Goal: Transaction & Acquisition: Obtain resource

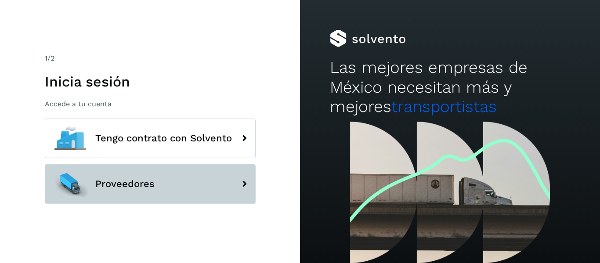
click at [105, 190] on button "Proveedores" at bounding box center [150, 184] width 211 height 40
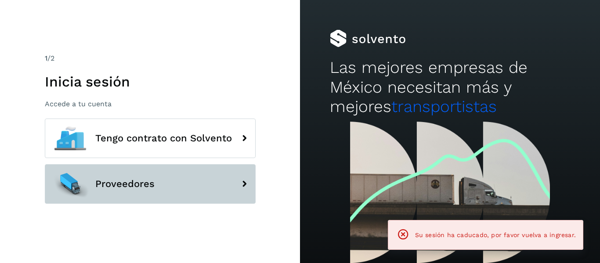
click at [196, 192] on button "Proveedores" at bounding box center [150, 184] width 211 height 40
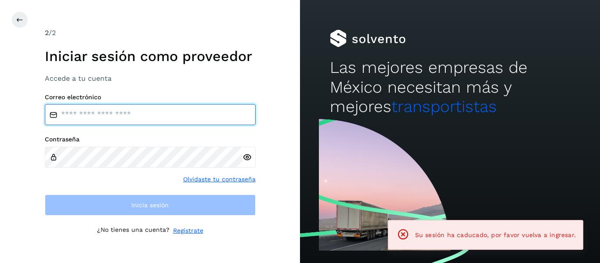
click at [137, 119] on input "email" at bounding box center [150, 114] width 211 height 21
type input "**********"
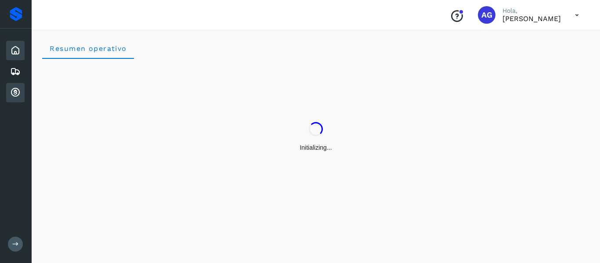
click at [11, 94] on icon at bounding box center [15, 92] width 11 height 11
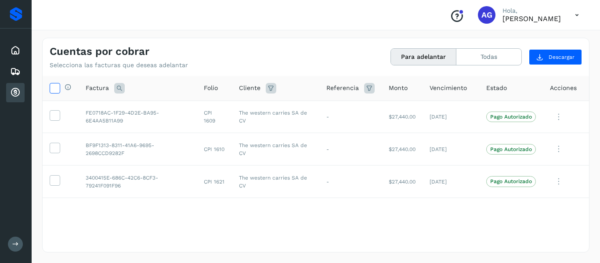
click at [53, 90] on icon at bounding box center [54, 87] width 9 height 9
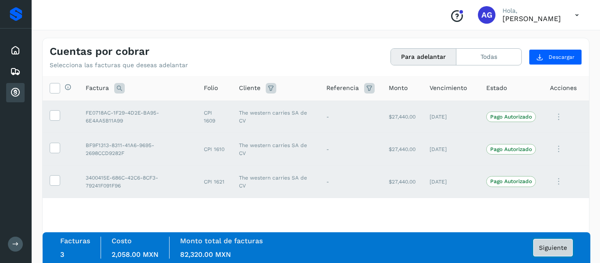
click at [552, 245] on span "Siguiente" at bounding box center [553, 248] width 28 height 6
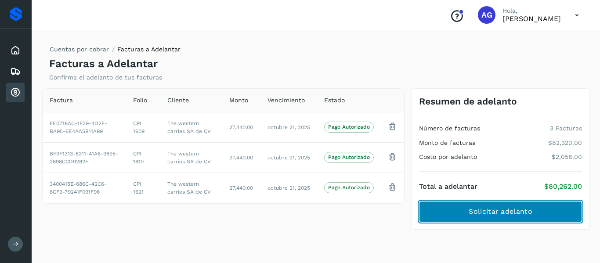
click at [460, 217] on button "Solicitar adelanto" at bounding box center [500, 211] width 163 height 21
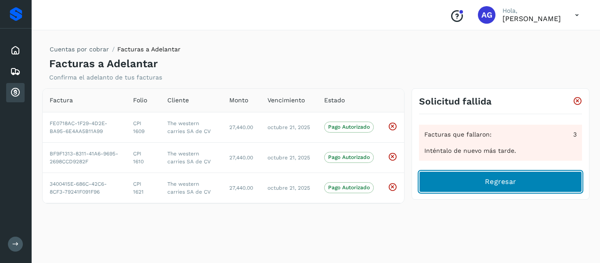
click at [483, 175] on button "Regresar" at bounding box center [500, 181] width 163 height 21
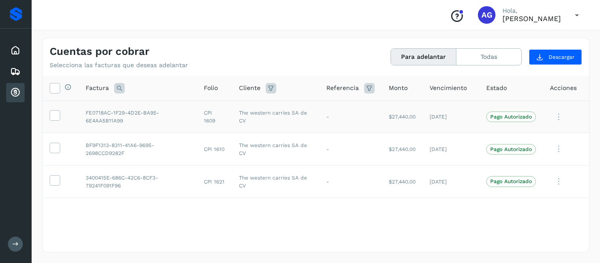
click at [57, 101] on td at bounding box center [61, 117] width 36 height 33
click at [55, 110] on td at bounding box center [61, 117] width 36 height 33
click at [56, 120] on span at bounding box center [54, 117] width 9 height 6
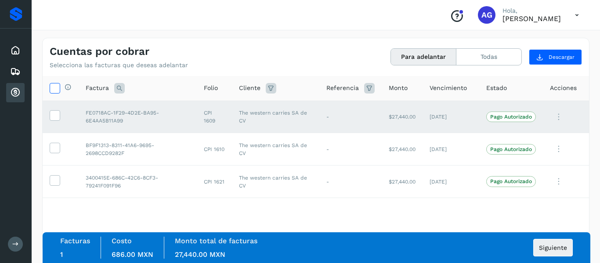
click at [56, 90] on icon at bounding box center [54, 87] width 9 height 9
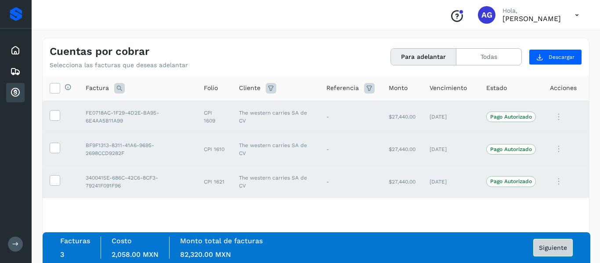
click at [552, 254] on button "Siguiente" at bounding box center [553, 248] width 40 height 18
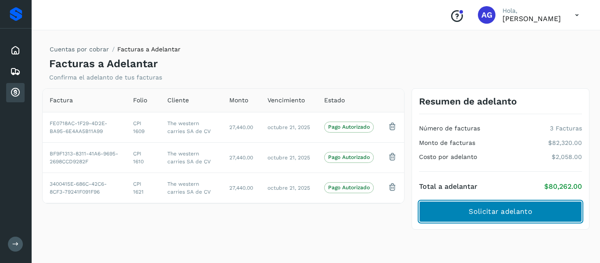
click at [469, 210] on span "Solicitar adelanto" at bounding box center [500, 212] width 63 height 10
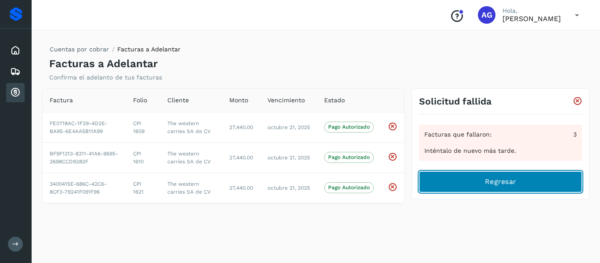
click at [464, 171] on button "Regresar" at bounding box center [500, 181] width 163 height 21
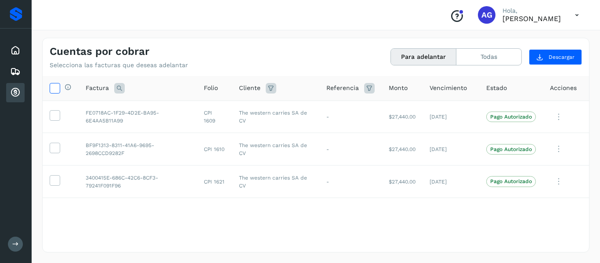
click at [59, 88] on label at bounding box center [55, 88] width 11 height 11
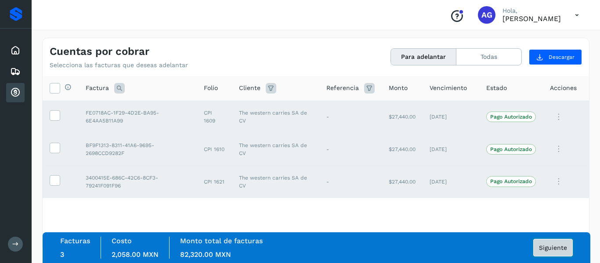
click at [539, 251] on button "Siguiente" at bounding box center [553, 248] width 40 height 18
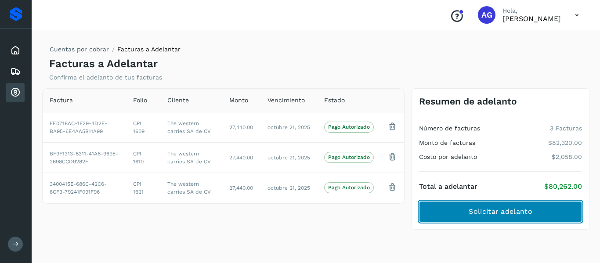
click at [479, 211] on span "Solicitar adelanto" at bounding box center [500, 212] width 63 height 10
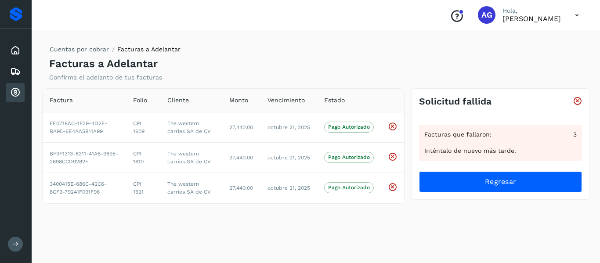
click at [356, 230] on div "Cuentas por cobrar Facturas a Adelantar Facturas a Adelantar Confirma el adelan…" at bounding box center [315, 145] width 547 height 215
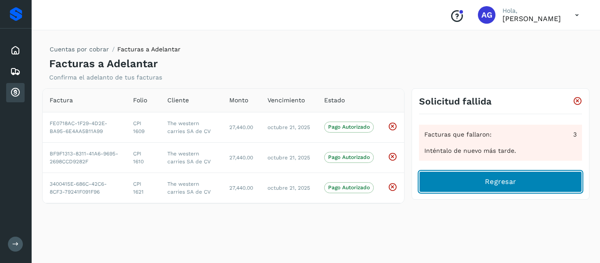
click at [475, 187] on button "Regresar" at bounding box center [500, 181] width 163 height 21
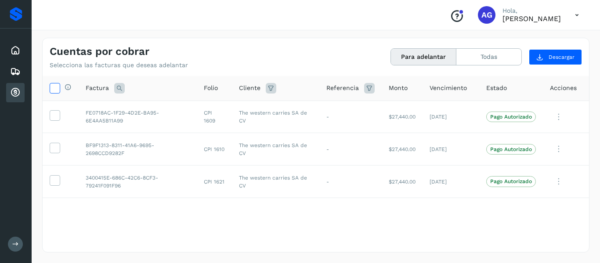
click at [54, 91] on icon at bounding box center [54, 87] width 9 height 9
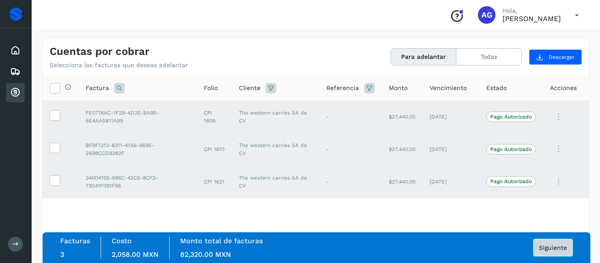
click at [553, 248] on span "Siguiente" at bounding box center [553, 248] width 28 height 6
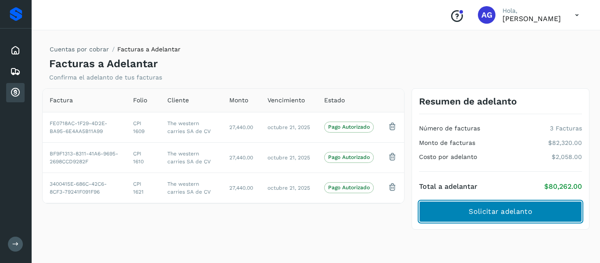
click at [528, 218] on button "Solicitar adelanto" at bounding box center [500, 211] width 163 height 21
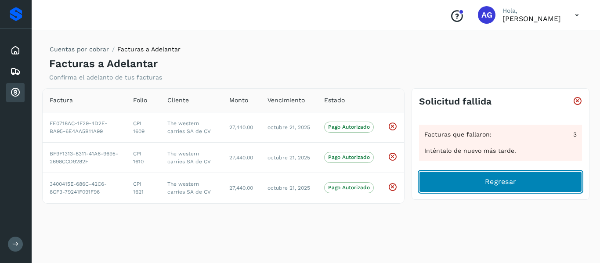
click at [423, 187] on button "Regresar" at bounding box center [500, 181] width 163 height 21
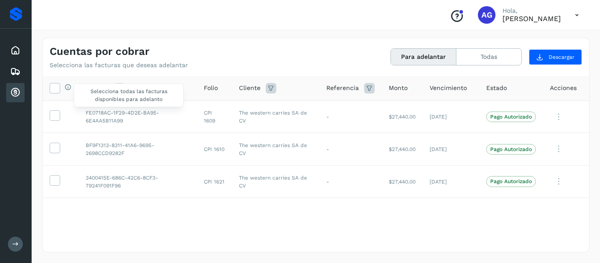
click at [60, 87] on div "Selecciona todas las facturas disponibles para adelanto" at bounding box center [65, 87] width 11 height 9
click at [52, 87] on icon at bounding box center [54, 87] width 9 height 9
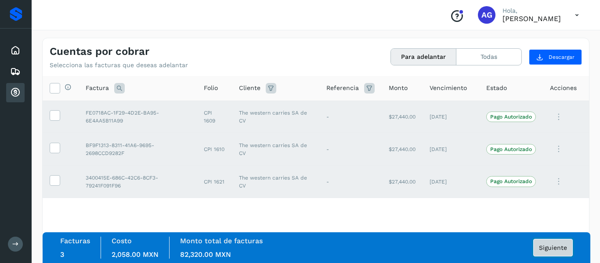
click at [545, 246] on span "Siguiente" at bounding box center [553, 248] width 28 height 6
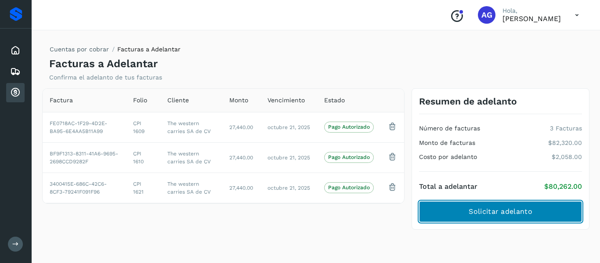
click at [514, 208] on span "Solicitar adelanto" at bounding box center [500, 212] width 63 height 10
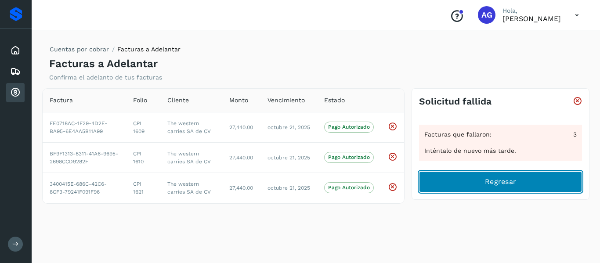
click at [477, 185] on button "Regresar" at bounding box center [500, 181] width 163 height 21
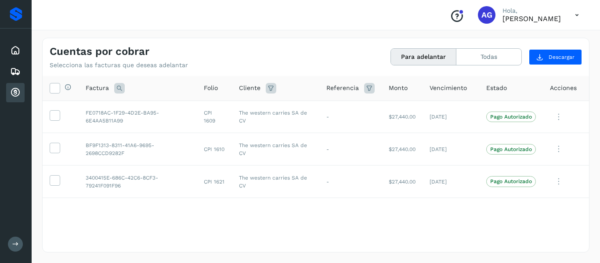
click at [47, 86] on th "Selecciona todas las facturas disponibles para adelanto" at bounding box center [61, 88] width 36 height 25
click at [57, 91] on icon at bounding box center [54, 87] width 9 height 9
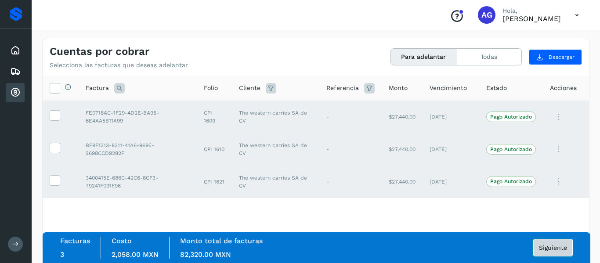
click at [551, 245] on span "Siguiente" at bounding box center [553, 248] width 28 height 6
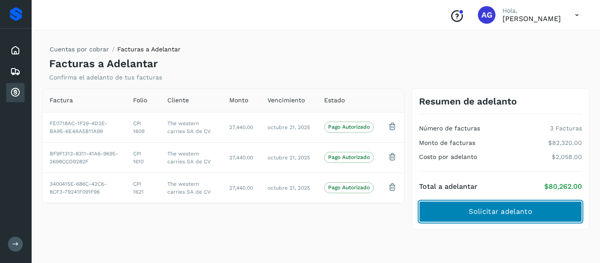
click at [507, 213] on span "Solicitar adelanto" at bounding box center [500, 212] width 63 height 10
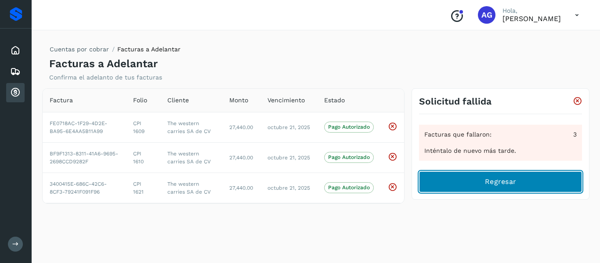
click at [500, 189] on button "Regresar" at bounding box center [500, 181] width 163 height 21
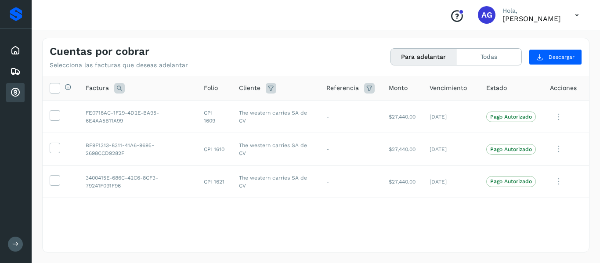
click at [59, 83] on div at bounding box center [55, 88] width 11 height 11
click at [55, 91] on icon at bounding box center [54, 87] width 9 height 9
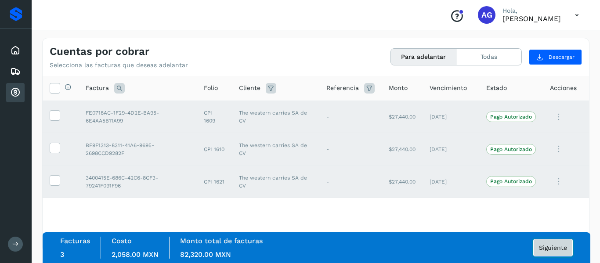
click at [553, 243] on button "Siguiente" at bounding box center [553, 248] width 40 height 18
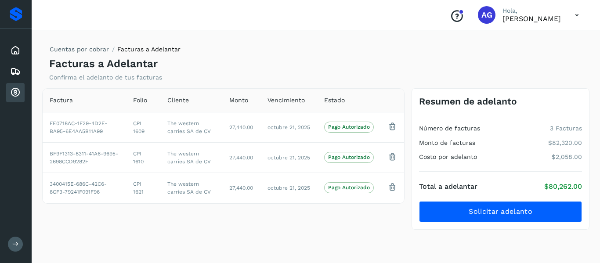
drag, startPoint x: 504, startPoint y: 216, endPoint x: 540, endPoint y: 188, distance: 46.0
click at [540, 188] on div "Total a adelantar $80,262.00 Solicitar adelanto" at bounding box center [500, 197] width 163 height 51
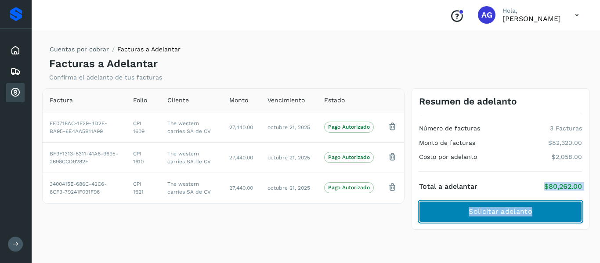
click at [503, 212] on span "Solicitar adelanto" at bounding box center [500, 212] width 63 height 10
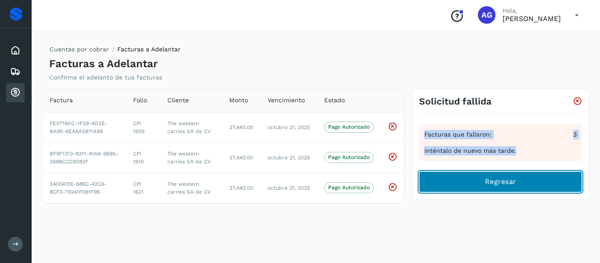
click at [477, 190] on button "Regresar" at bounding box center [500, 181] width 163 height 21
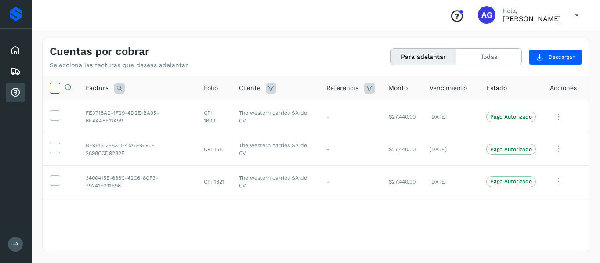
click at [55, 86] on icon at bounding box center [54, 87] width 9 height 9
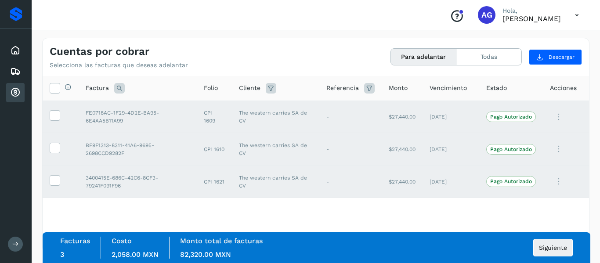
click at [542, 261] on div "Facturas 3 Costo 2,058.00 MXN Monto total de facturas 82,320.00 MXN Siguiente" at bounding box center [317, 247] width 548 height 31
click at [540, 254] on button "Siguiente" at bounding box center [553, 248] width 40 height 18
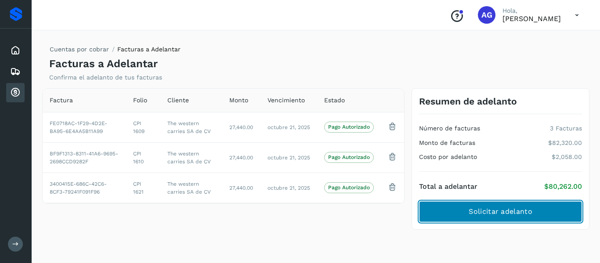
click at [464, 216] on button "Solicitar adelanto" at bounding box center [500, 211] width 163 height 21
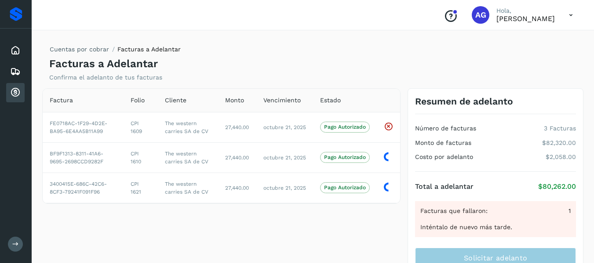
click at [464, 216] on div "Facturas que fallaron: 1 Inténtalo de nuevo más tarde." at bounding box center [495, 219] width 161 height 36
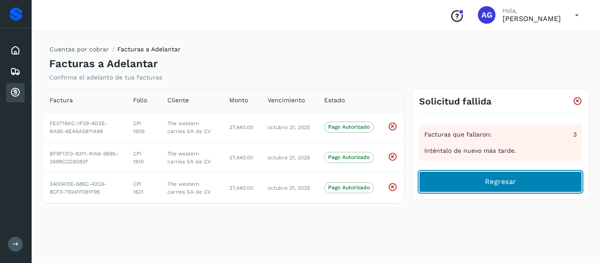
click at [449, 185] on button "Regresar" at bounding box center [500, 181] width 163 height 21
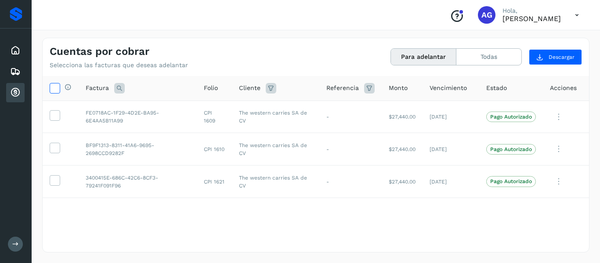
click at [55, 93] on span at bounding box center [54, 89] width 9 height 7
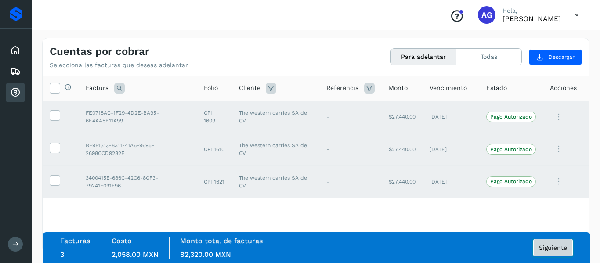
click at [550, 254] on button "Siguiente" at bounding box center [553, 248] width 40 height 18
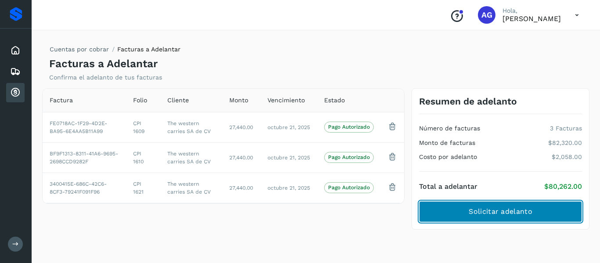
click at [470, 210] on span "Solicitar adelanto" at bounding box center [500, 212] width 63 height 10
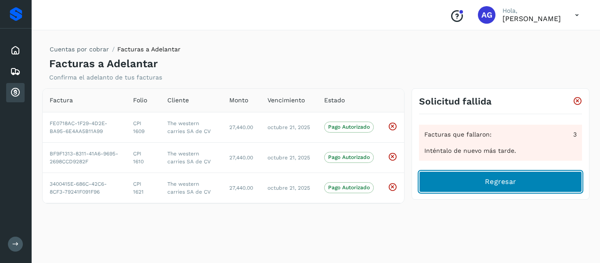
click at [466, 189] on button "Regresar" at bounding box center [500, 181] width 163 height 21
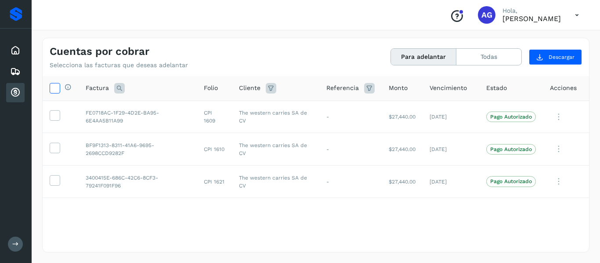
click at [54, 91] on icon at bounding box center [54, 87] width 9 height 9
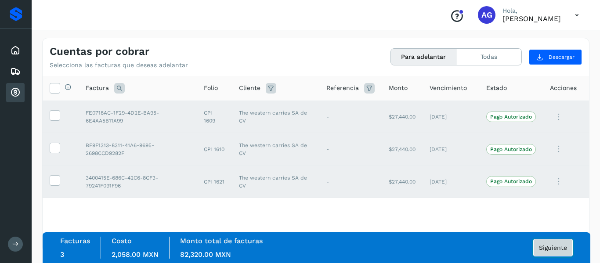
drag, startPoint x: 548, startPoint y: 255, endPoint x: 551, endPoint y: 239, distance: 16.1
click at [551, 239] on button "Siguiente" at bounding box center [553, 248] width 40 height 18
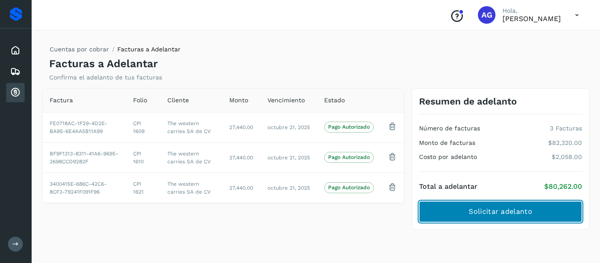
click at [542, 214] on button "Solicitar adelanto" at bounding box center [500, 211] width 163 height 21
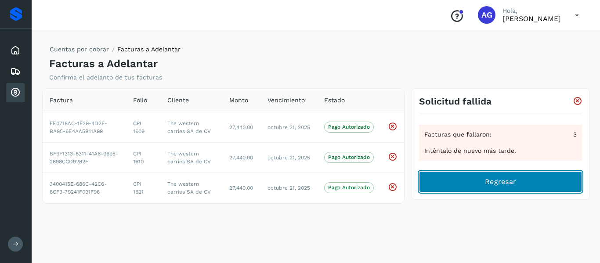
click at [449, 176] on button "Regresar" at bounding box center [500, 181] width 163 height 21
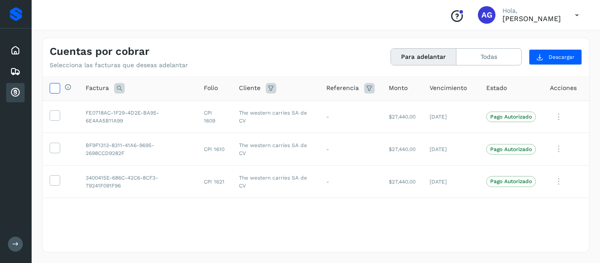
click at [58, 88] on icon at bounding box center [54, 87] width 9 height 9
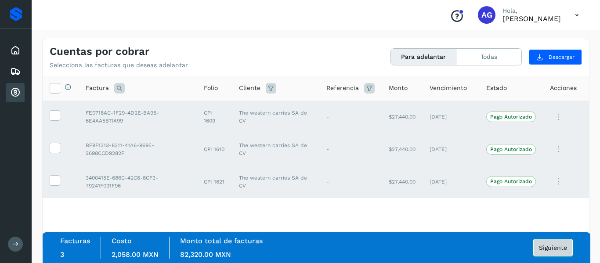
click at [545, 245] on span "Siguiente" at bounding box center [553, 248] width 28 height 6
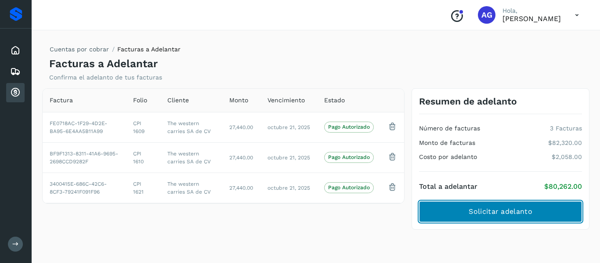
click at [513, 213] on span "Solicitar adelanto" at bounding box center [500, 212] width 63 height 10
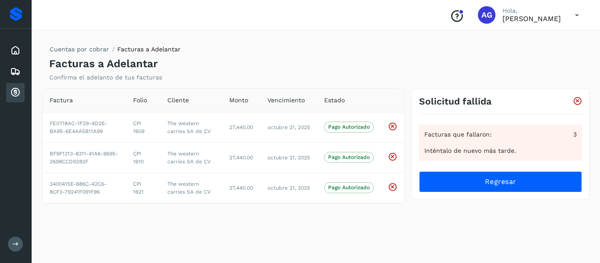
click at [443, 169] on div "Facturas que fallaron: 3 Inténtalo de nuevo más tarde. Regresar" at bounding box center [500, 153] width 163 height 78
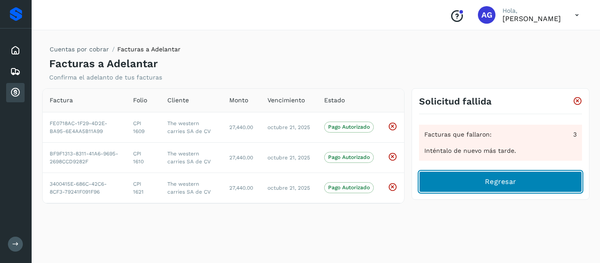
click at [444, 176] on button "Regresar" at bounding box center [500, 181] width 163 height 21
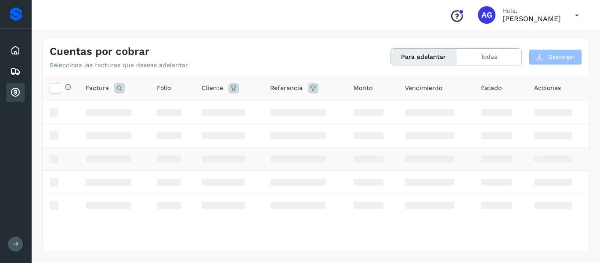
drag, startPoint x: 388, startPoint y: 189, endPoint x: 387, endPoint y: 169, distance: 19.8
click at [387, 169] on tbody at bounding box center [316, 194] width 547 height 186
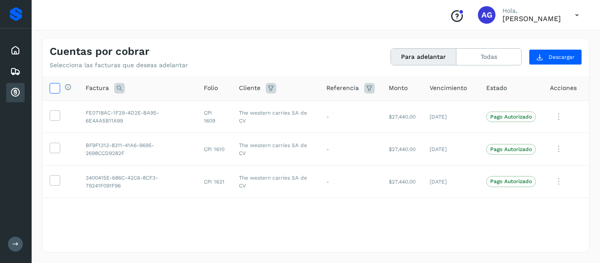
click at [52, 91] on icon at bounding box center [54, 87] width 9 height 9
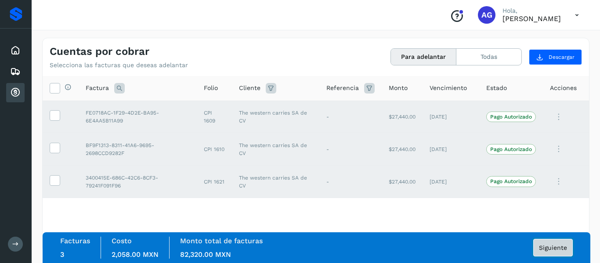
click at [542, 248] on span "Siguiente" at bounding box center [553, 248] width 28 height 6
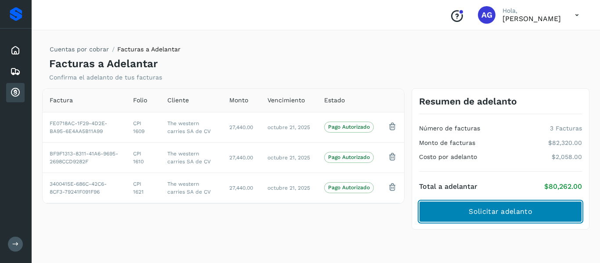
click at [437, 208] on button "Solicitar adelanto" at bounding box center [500, 211] width 163 height 21
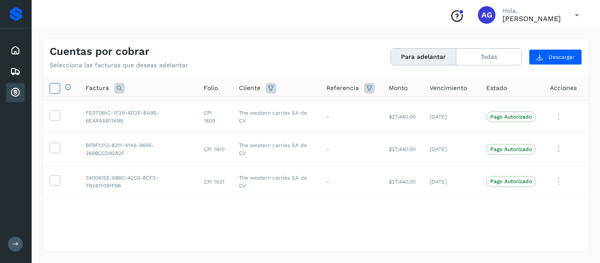
click at [52, 90] on icon at bounding box center [54, 87] width 9 height 9
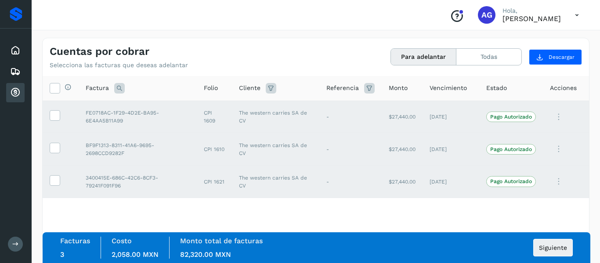
drag, startPoint x: 406, startPoint y: 60, endPoint x: 108, endPoint y: 42, distance: 298.9
click at [108, 42] on div "Cuentas por cobrar Selecciona las facturas que deseas adelantar Para adelantar …" at bounding box center [316, 53] width 547 height 31
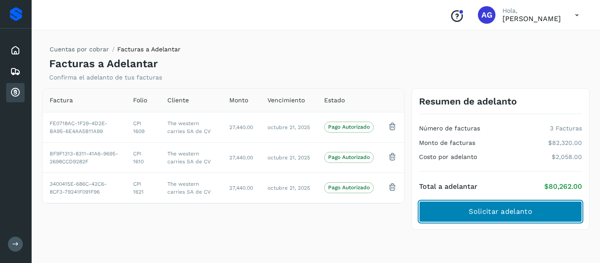
click at [461, 219] on button "Solicitar adelanto" at bounding box center [500, 211] width 163 height 21
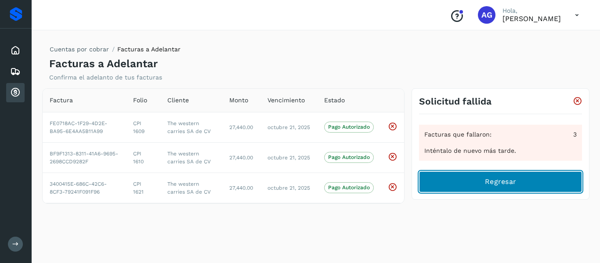
click at [454, 171] on button "Regresar" at bounding box center [500, 181] width 163 height 21
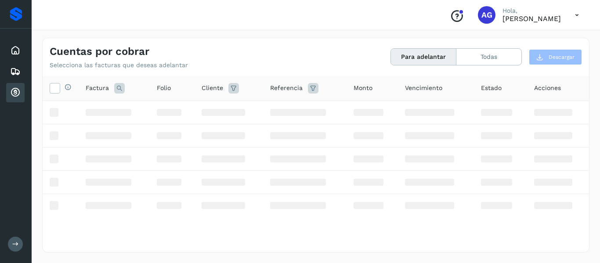
click at [43, 93] on th "Selecciona todas las facturas disponibles para adelanto" at bounding box center [61, 88] width 36 height 25
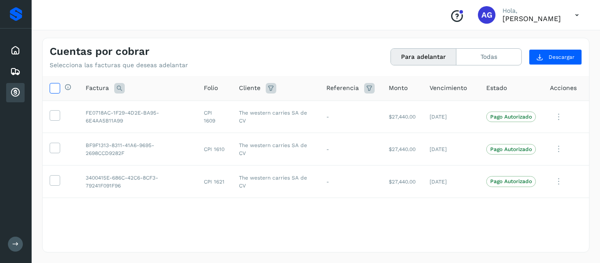
click at [58, 94] on label at bounding box center [55, 88] width 11 height 11
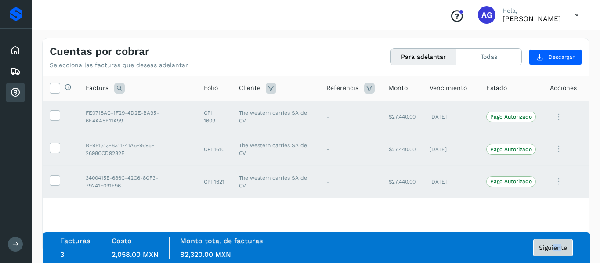
drag, startPoint x: 560, startPoint y: 258, endPoint x: 554, endPoint y: 250, distance: 9.8
click at [554, 250] on div "Facturas 3 Costo 2,058.00 MXN Monto total de facturas 82,320.00 MXN Siguiente" at bounding box center [316, 248] width 513 height 22
click at [554, 250] on span "Siguiente" at bounding box center [553, 248] width 28 height 6
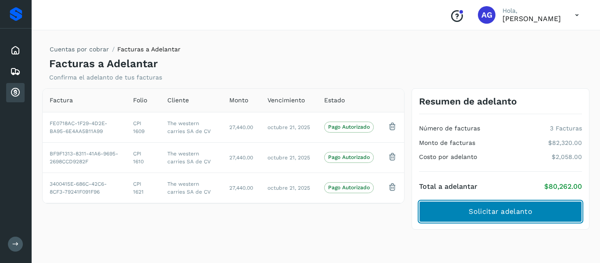
click at [531, 219] on button "Solicitar adelanto" at bounding box center [500, 211] width 163 height 21
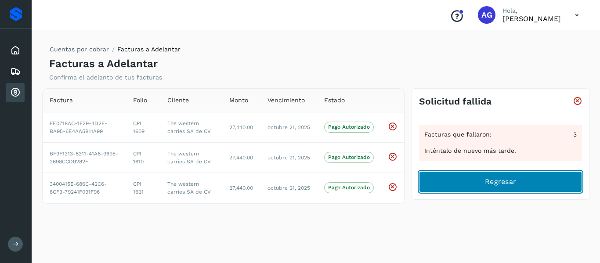
drag, startPoint x: 475, startPoint y: 196, endPoint x: 522, endPoint y: 182, distance: 49.4
click at [522, 182] on button "Regresar" at bounding box center [500, 181] width 163 height 21
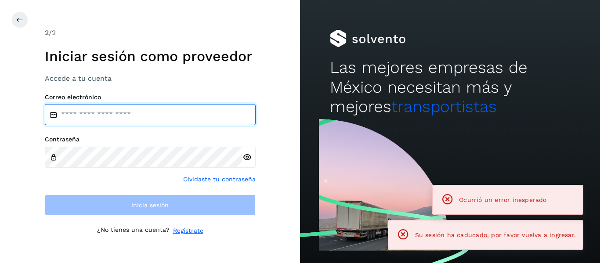
click at [120, 120] on input "email" at bounding box center [150, 114] width 211 height 21
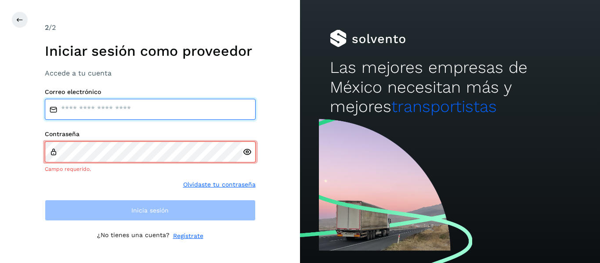
type input "**********"
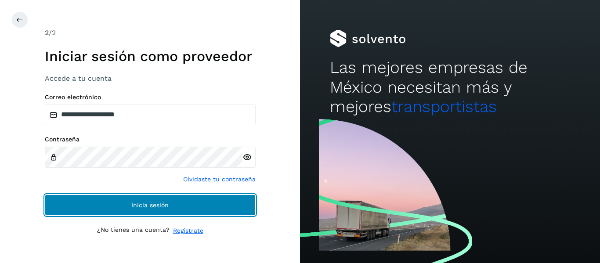
click at [96, 202] on button "Inicia sesión" at bounding box center [150, 205] width 211 height 21
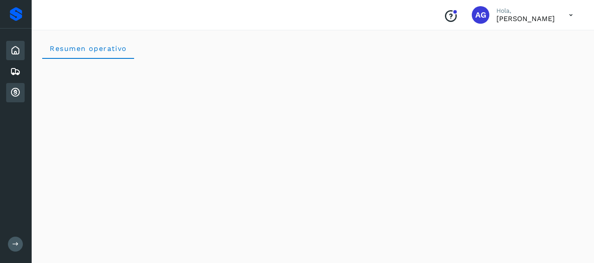
click at [16, 96] on icon at bounding box center [15, 92] width 11 height 11
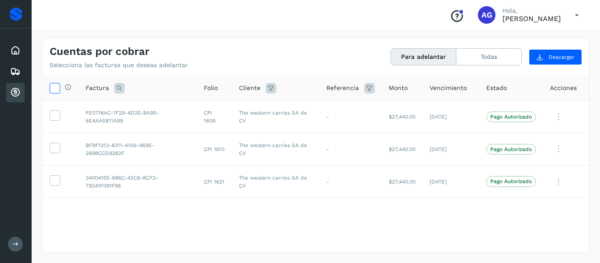
click at [52, 86] on icon at bounding box center [54, 87] width 9 height 9
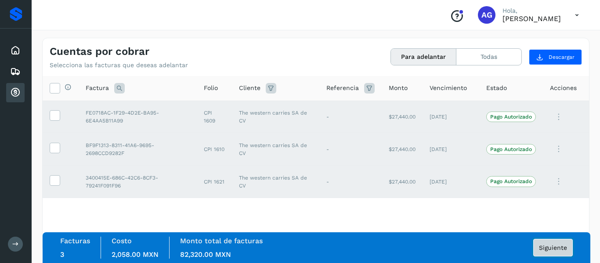
click at [564, 246] on span "Siguiente" at bounding box center [553, 248] width 28 height 6
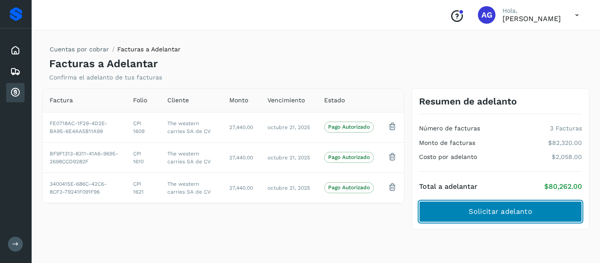
click at [463, 208] on button "Solicitar adelanto" at bounding box center [500, 211] width 163 height 21
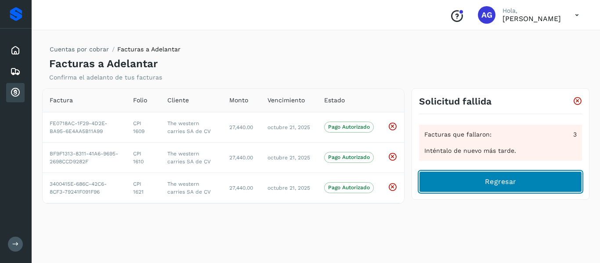
click at [500, 181] on span "Regresar" at bounding box center [500, 182] width 31 height 10
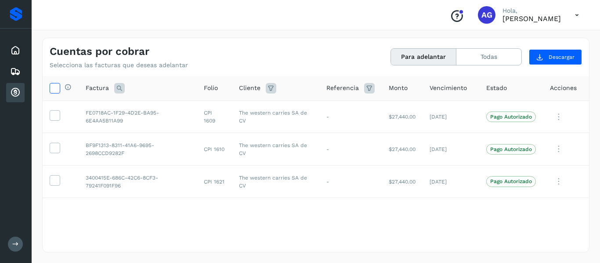
click at [58, 90] on icon at bounding box center [54, 87] width 9 height 9
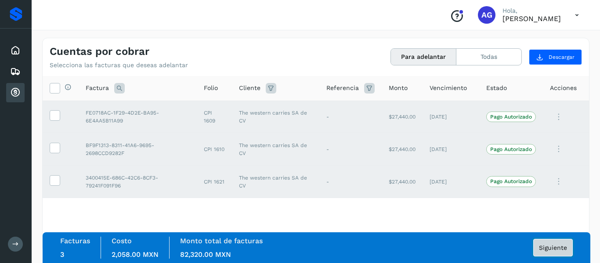
click at [568, 251] on button "Siguiente" at bounding box center [553, 248] width 40 height 18
